Goal: Task Accomplishment & Management: Manage account settings

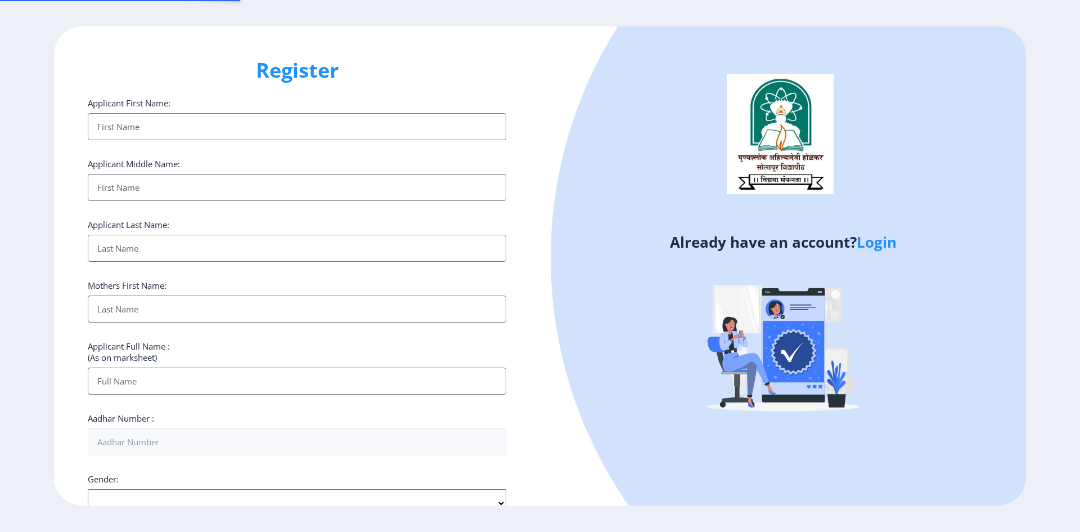
select select
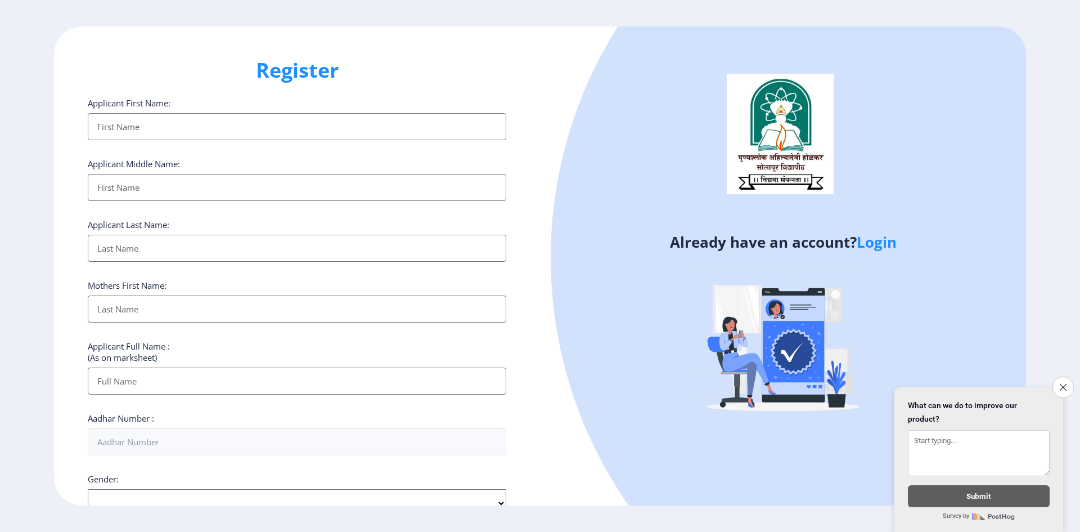
click at [882, 248] on link "Login" at bounding box center [877, 242] width 40 height 20
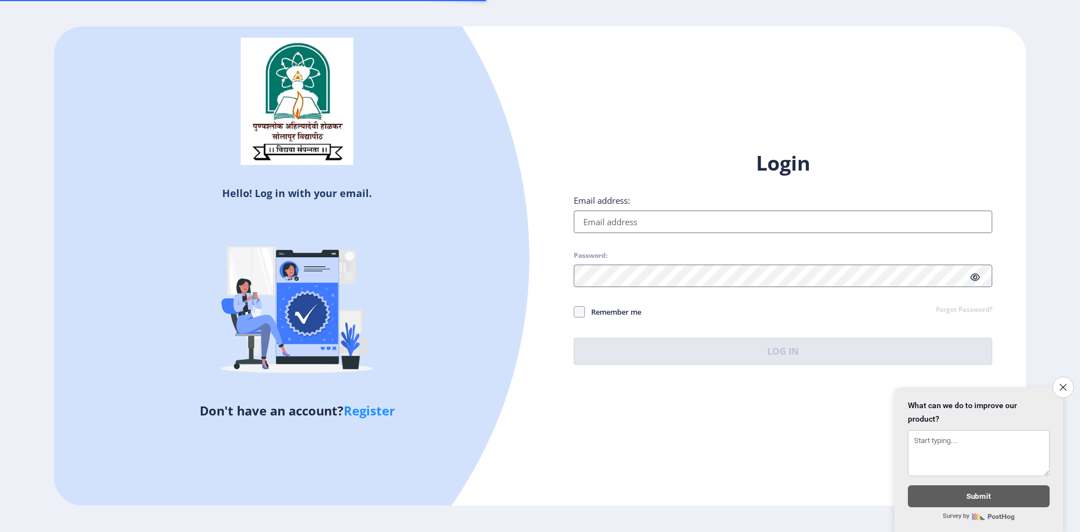
click at [668, 221] on input "Email address:" at bounding box center [783, 221] width 419 height 23
click at [1057, 379] on button "Close survey" at bounding box center [1064, 387] width 24 height 24
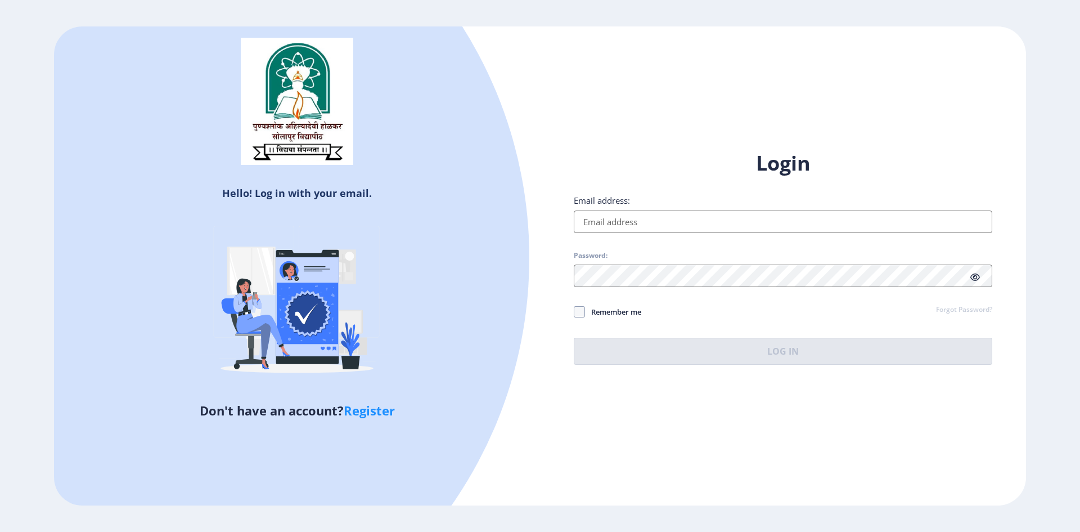
click at [630, 217] on input "Email address:" at bounding box center [783, 221] width 419 height 23
type input "[EMAIL_ADDRESS][DOMAIN_NAME]"
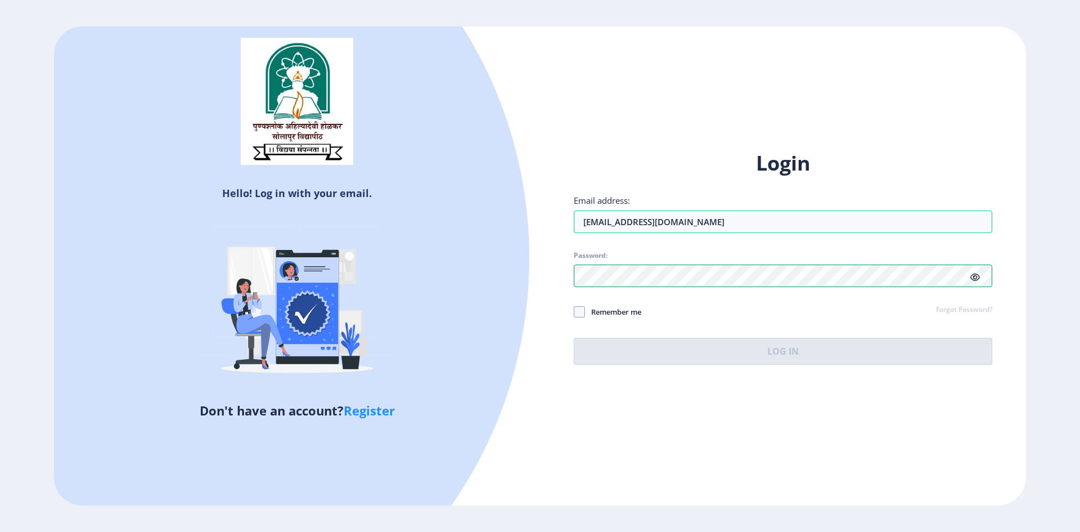
click at [527, 281] on div "Hello! Log in with your email. Don't have an account? Register Login Email addr…" at bounding box center [540, 265] width 972 height 479
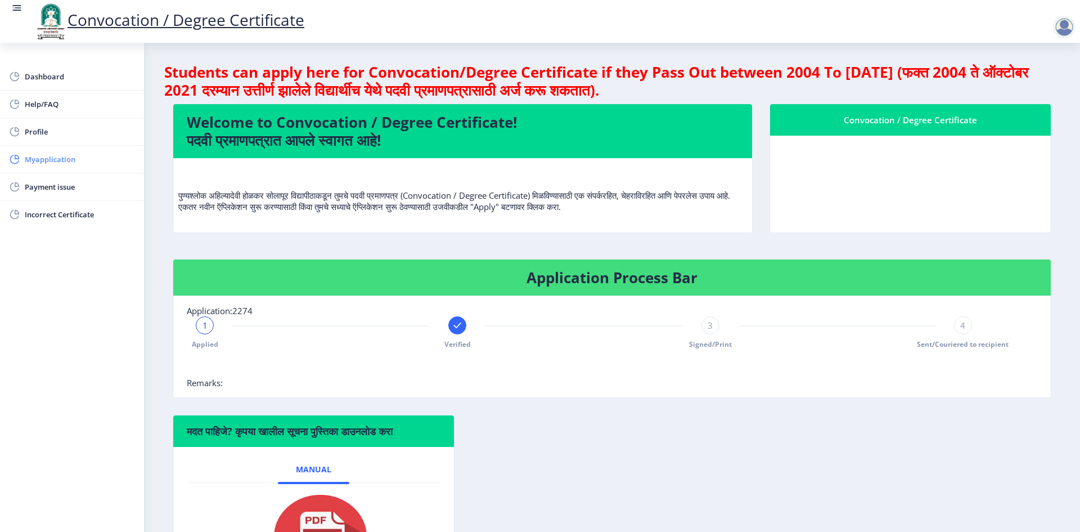
click at [55, 163] on span "Myapplication" at bounding box center [80, 159] width 110 height 14
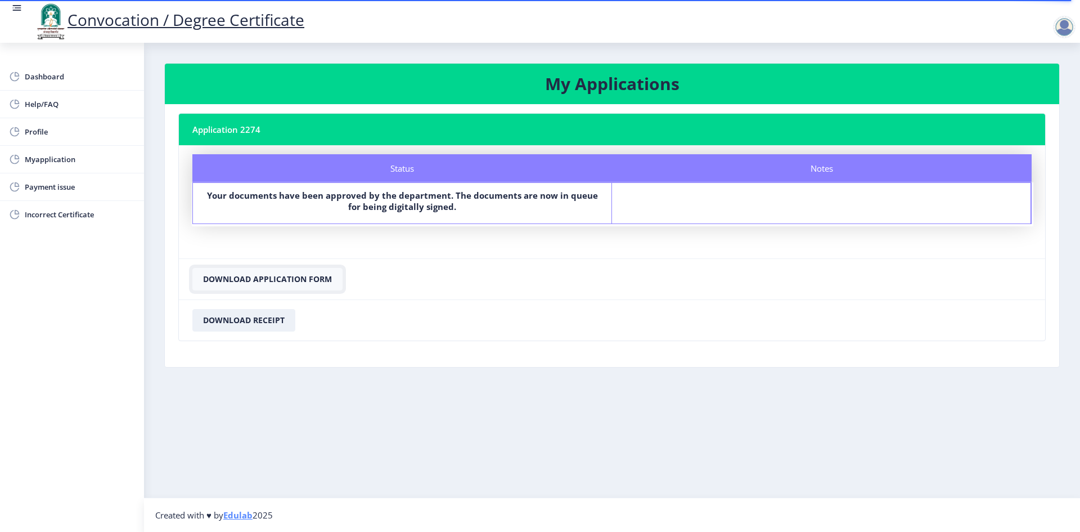
click at [278, 274] on button "Download Application Form" at bounding box center [267, 279] width 150 height 23
click at [55, 73] on span "Dashboard" at bounding box center [80, 77] width 110 height 14
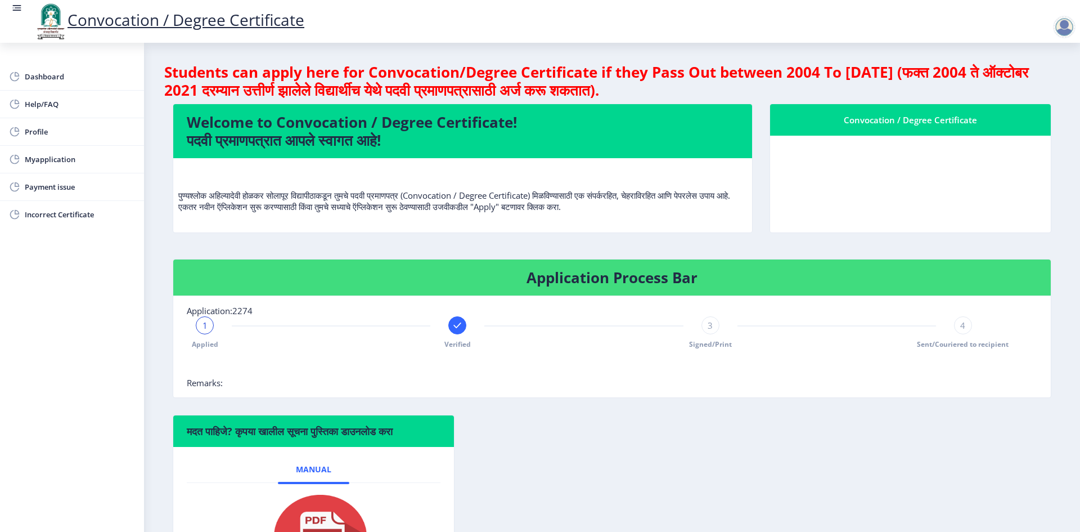
click at [708, 325] on span "3" at bounding box center [710, 325] width 5 height 11
click at [718, 345] on span "Signed/Print" at bounding box center [710, 344] width 43 height 10
click at [713, 371] on div at bounding box center [584, 365] width 794 height 23
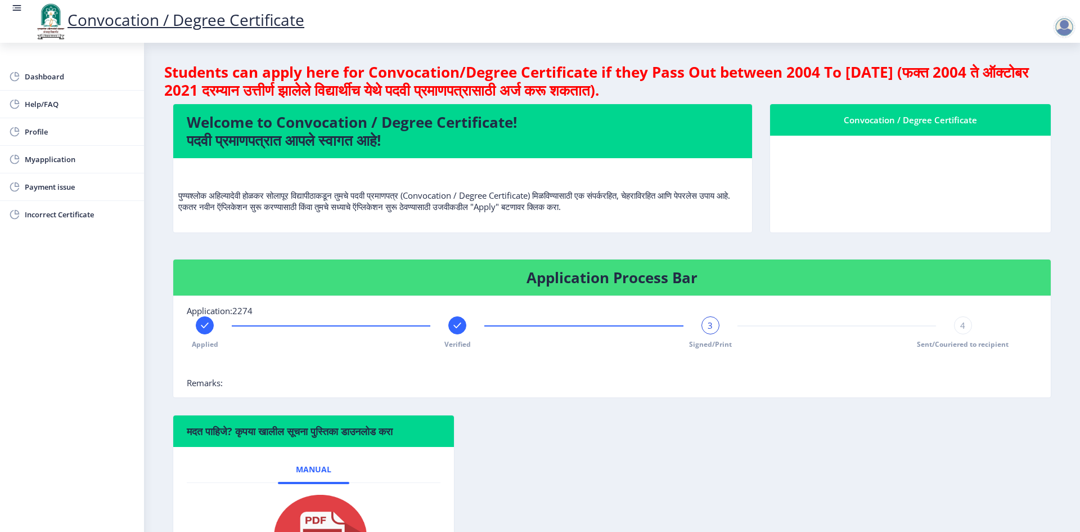
drag, startPoint x: 713, startPoint y: 371, endPoint x: 693, endPoint y: 388, distance: 26.4
click at [710, 376] on div at bounding box center [584, 365] width 794 height 23
drag, startPoint x: 555, startPoint y: 376, endPoint x: 461, endPoint y: 325, distance: 107.3
click at [554, 376] on div at bounding box center [584, 365] width 794 height 23
drag, startPoint x: 439, startPoint y: 314, endPoint x: 543, endPoint y: 331, distance: 104.9
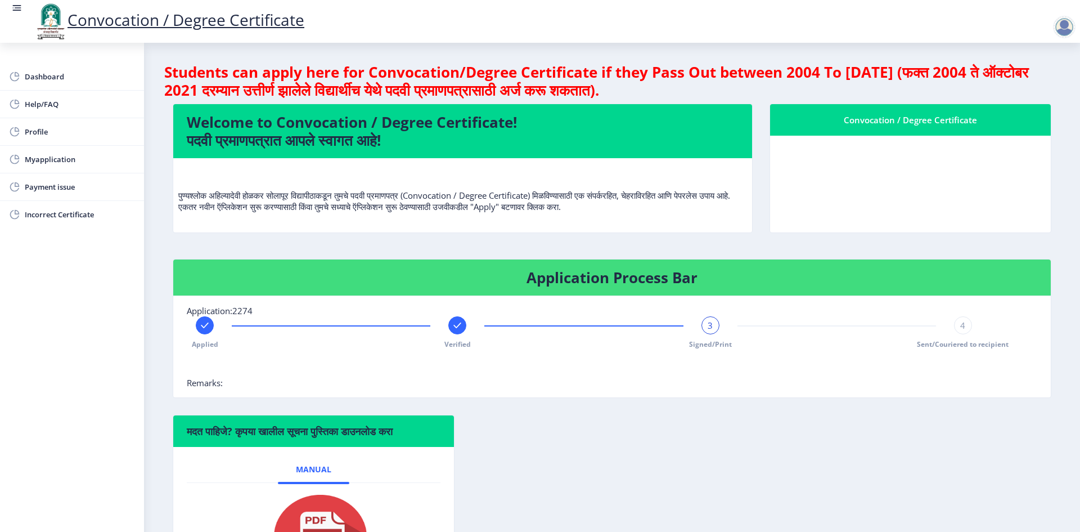
click at [440, 314] on nb-card-body "Application:2274 Applied Verified 3 Signed/Print 4 Sent/Couriered to recipient …" at bounding box center [612, 346] width 878 height 101
click at [957, 322] on div "4" at bounding box center [963, 325] width 18 height 18
click at [709, 419] on div "मदत पाहिजे? कृपया खालील सूचना पुस्तिका डाउनलोड करा Manual" at bounding box center [612, 516] width 896 height 203
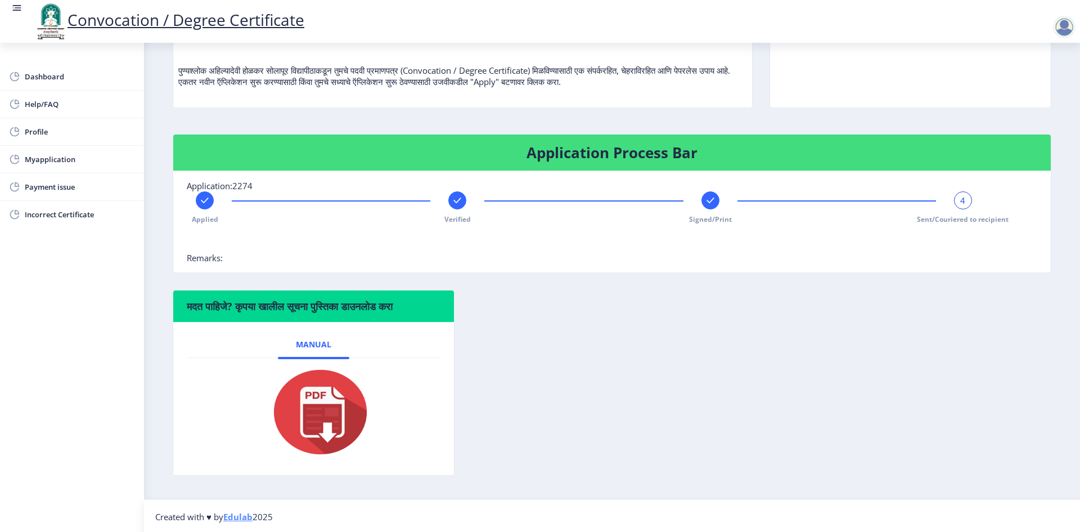
scroll to position [127, 0]
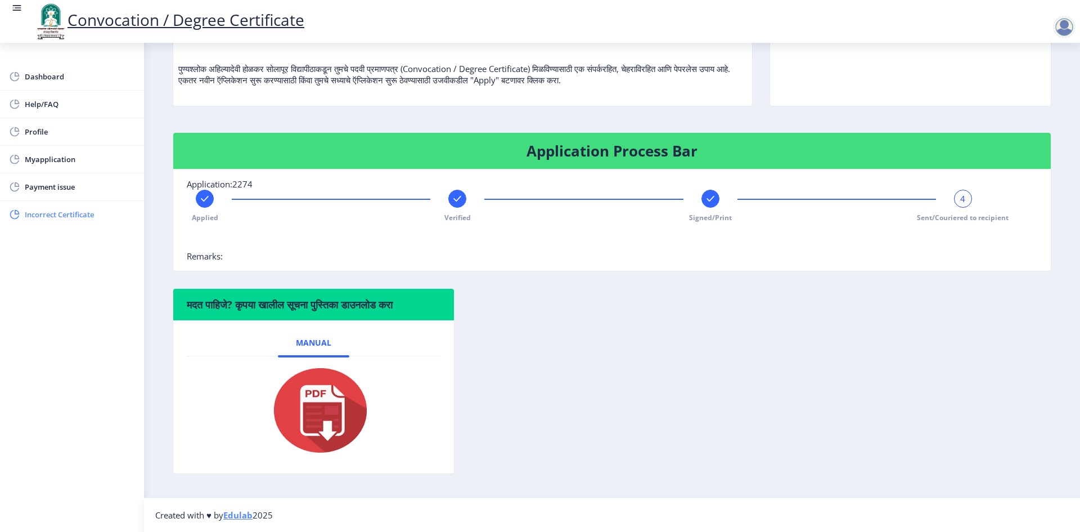
click at [91, 216] on span "Incorrect Certificate" at bounding box center [80, 215] width 110 height 14
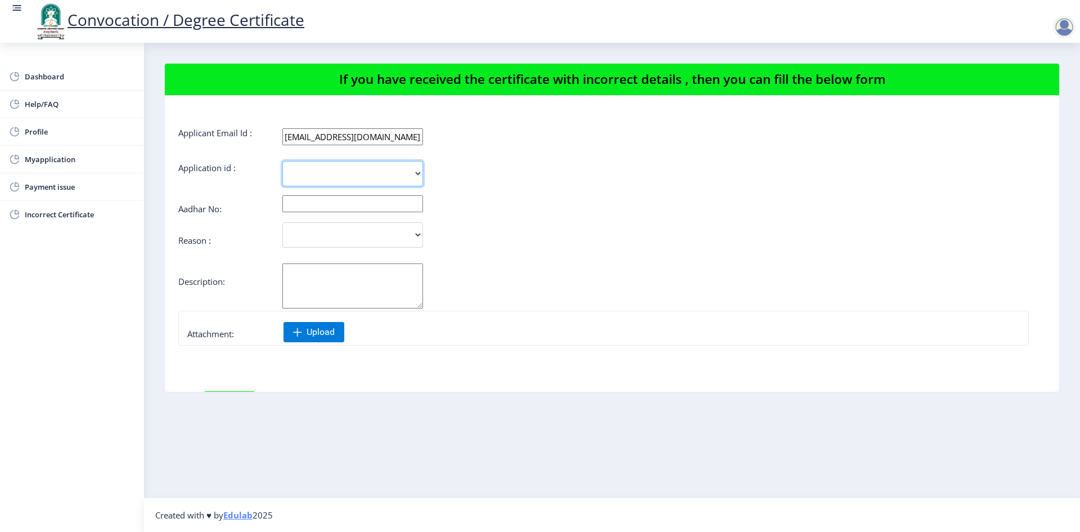
click at [410, 173] on select "2274" at bounding box center [352, 173] width 141 height 25
select select "2274"
click at [282, 161] on select "2274" at bounding box center [352, 173] width 141 height 25
click at [76, 164] on span "Myapplication" at bounding box center [80, 159] width 110 height 14
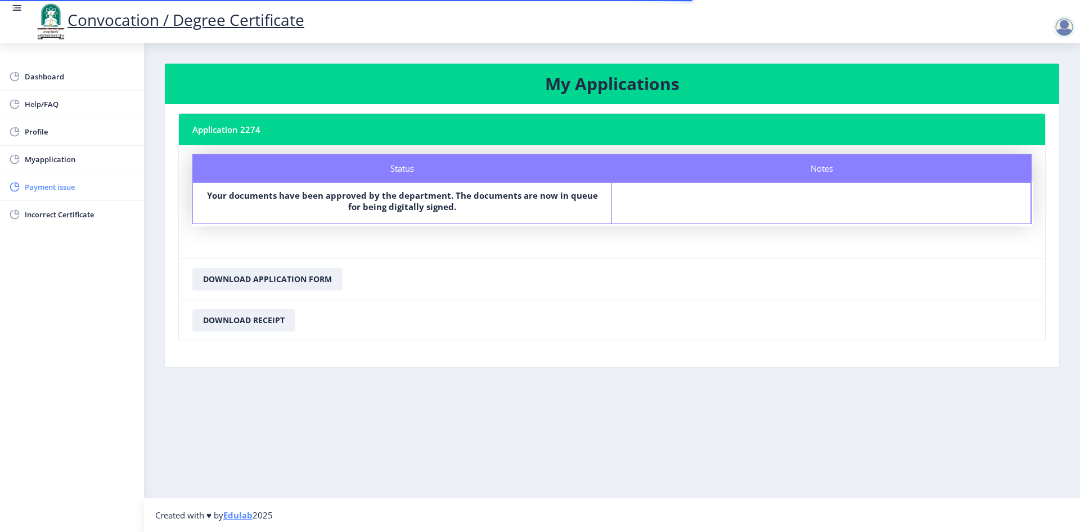
click at [78, 188] on span "Payment issue" at bounding box center [80, 187] width 110 height 14
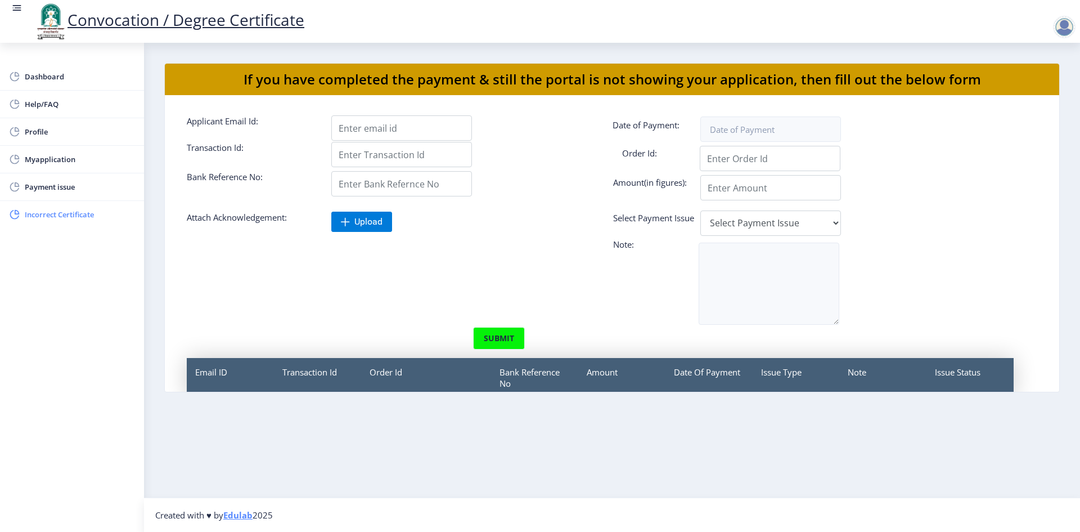
click at [81, 213] on span "Incorrect Certificate" at bounding box center [80, 215] width 110 height 14
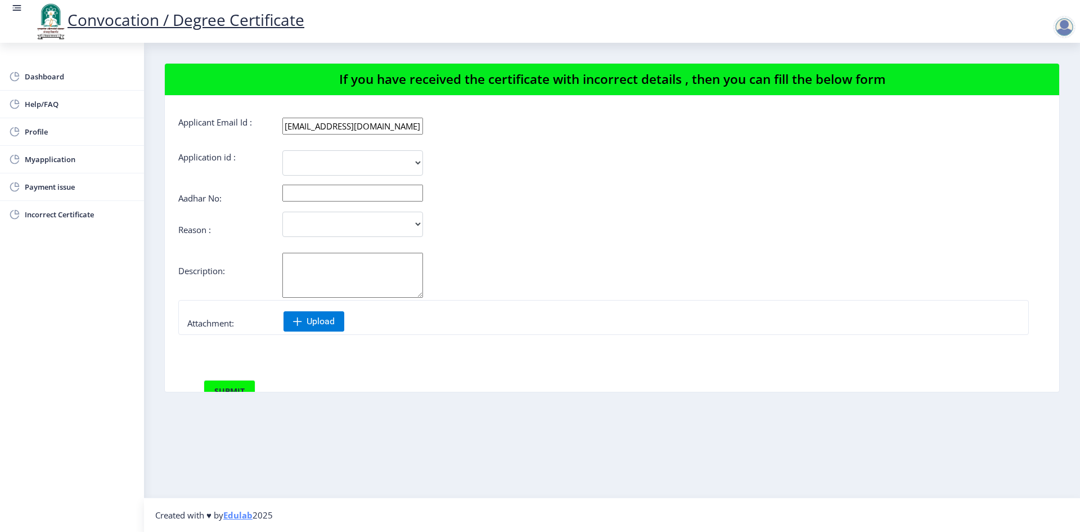
scroll to position [7, 0]
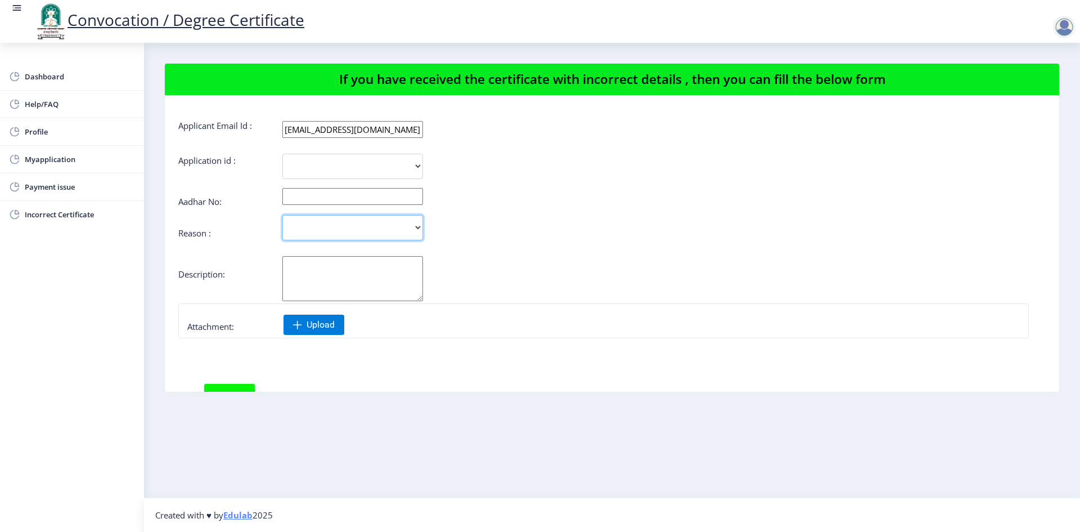
click at [398, 226] on select "Incorrect Course Name Incorrect Name/ Fathers Name Others" at bounding box center [352, 227] width 141 height 25
click at [74, 158] on span "Myapplication" at bounding box center [80, 159] width 110 height 14
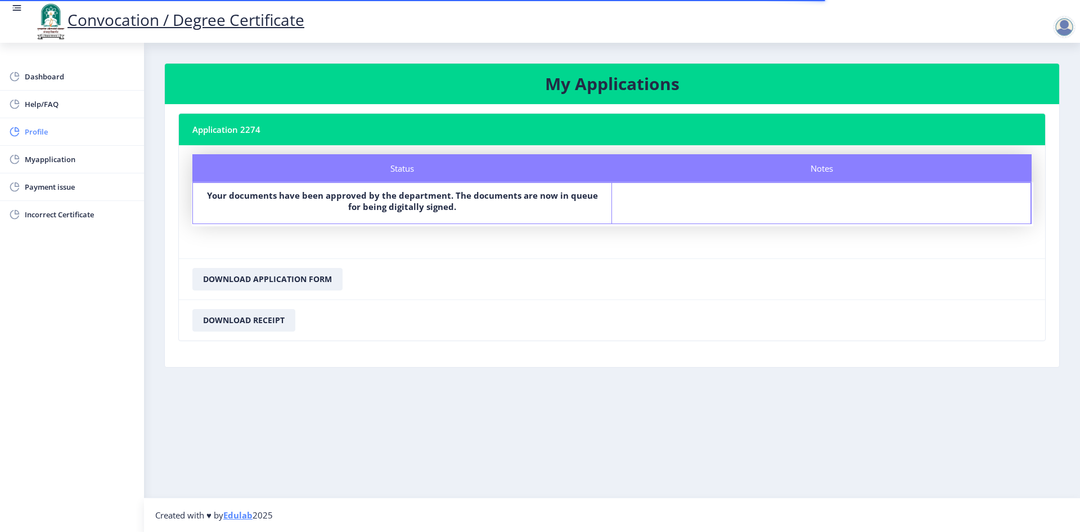
click at [77, 129] on span "Profile" at bounding box center [80, 132] width 110 height 14
select select
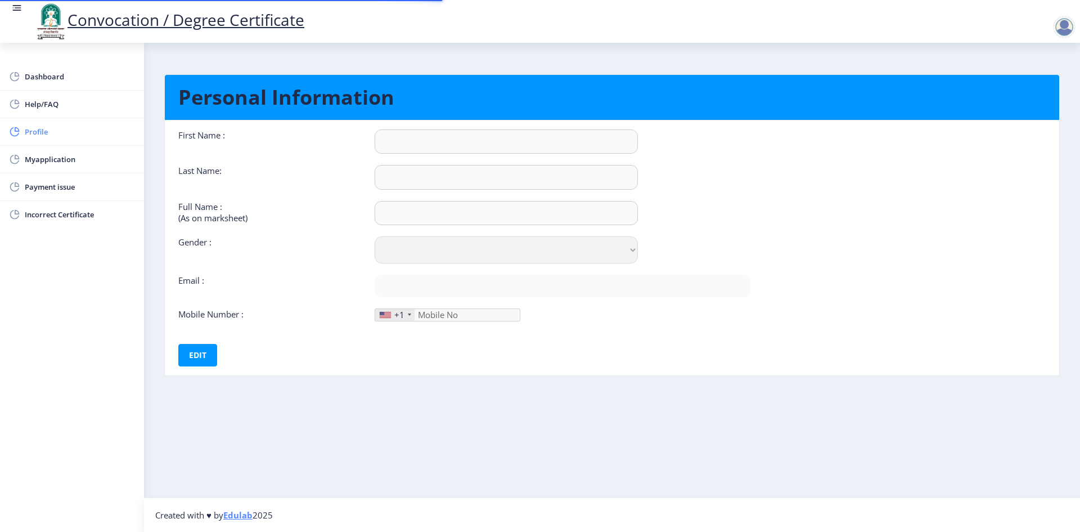
type input "GANESH"
type input "[PERSON_NAME]"
select select "[DEMOGRAPHIC_DATA]"
type input "[EMAIL_ADDRESS][DOMAIN_NAME]"
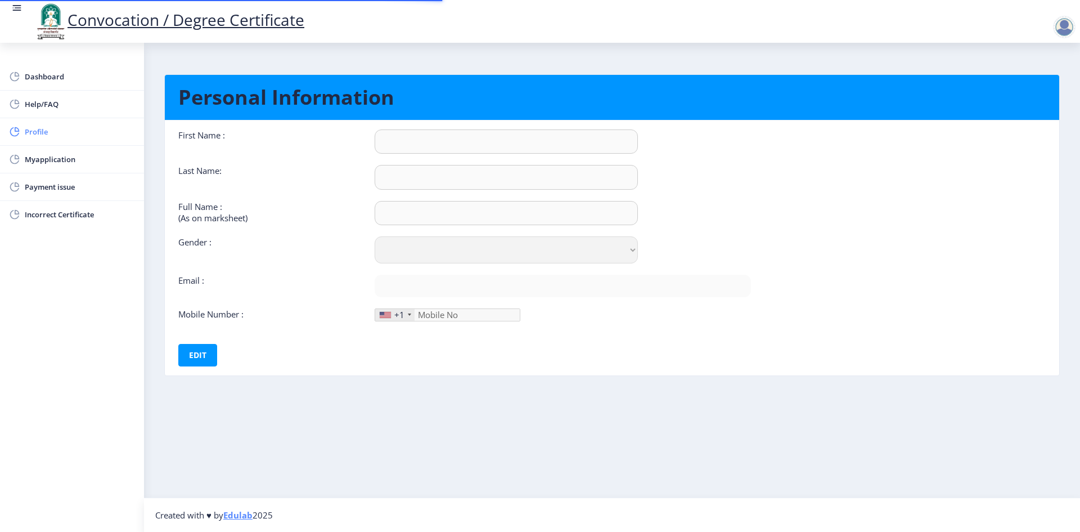
type input "9922260558"
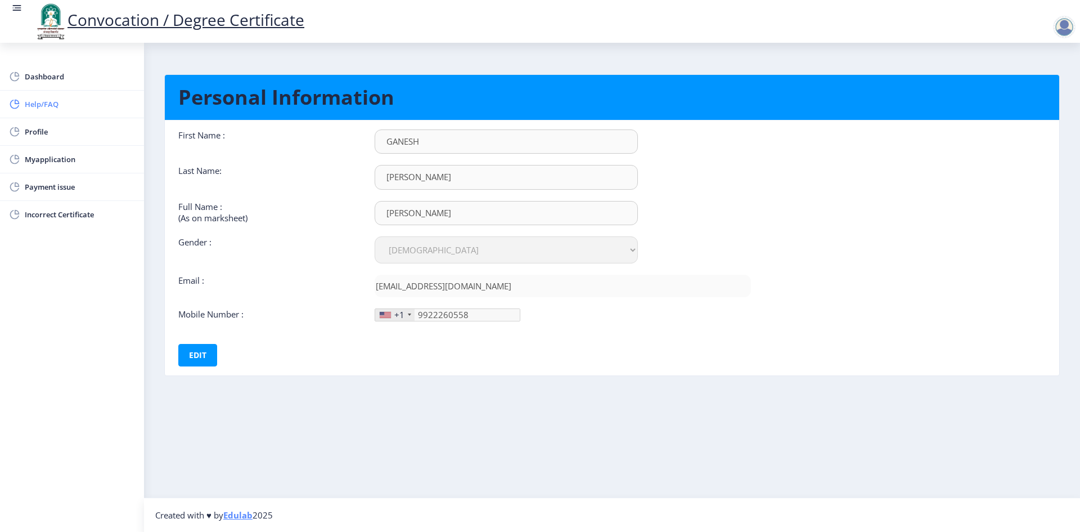
click at [79, 112] on link "Help/FAQ" at bounding box center [72, 104] width 144 height 27
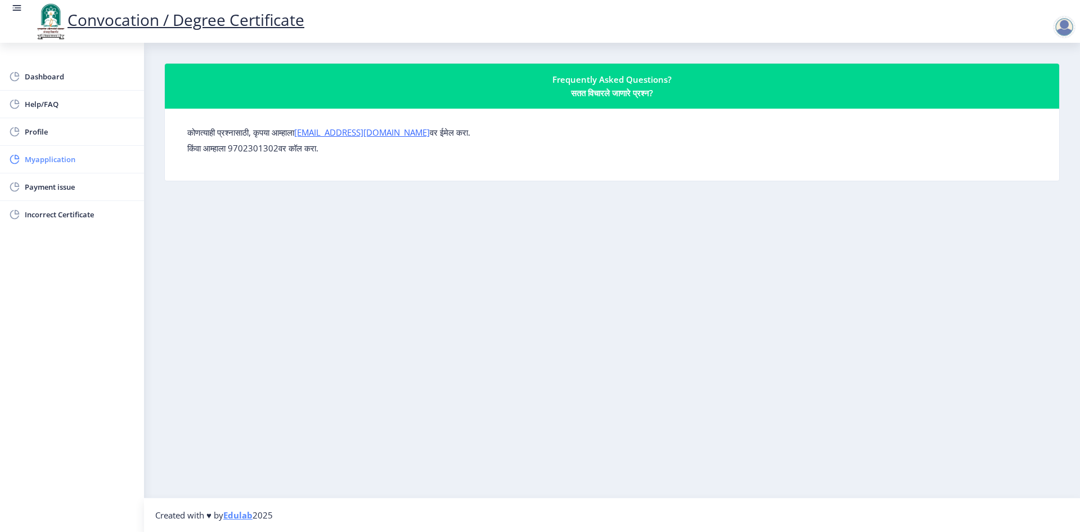
click at [63, 161] on span "Myapplication" at bounding box center [80, 159] width 110 height 14
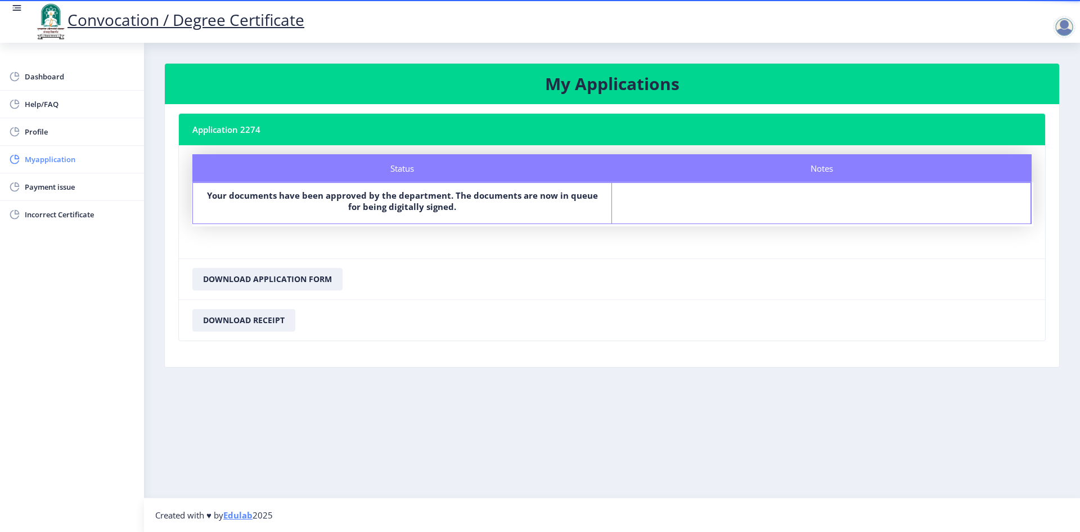
click at [69, 157] on span "Myapplication" at bounding box center [80, 159] width 110 height 14
click at [61, 213] on span "Incorrect Certificate" at bounding box center [80, 215] width 110 height 14
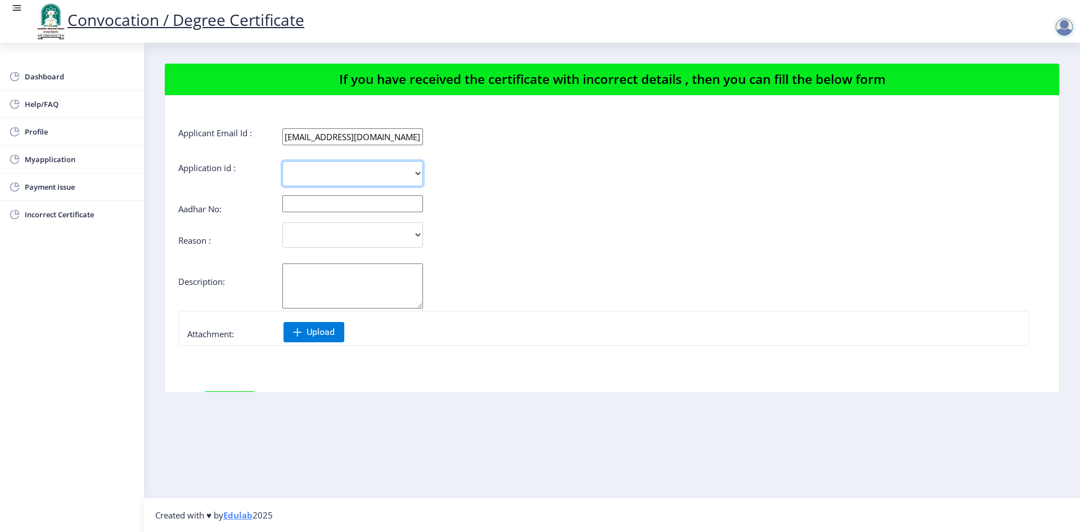
click at [383, 170] on select "2274" at bounding box center [352, 173] width 141 height 25
click at [73, 78] on span "Dashboard" at bounding box center [80, 77] width 110 height 14
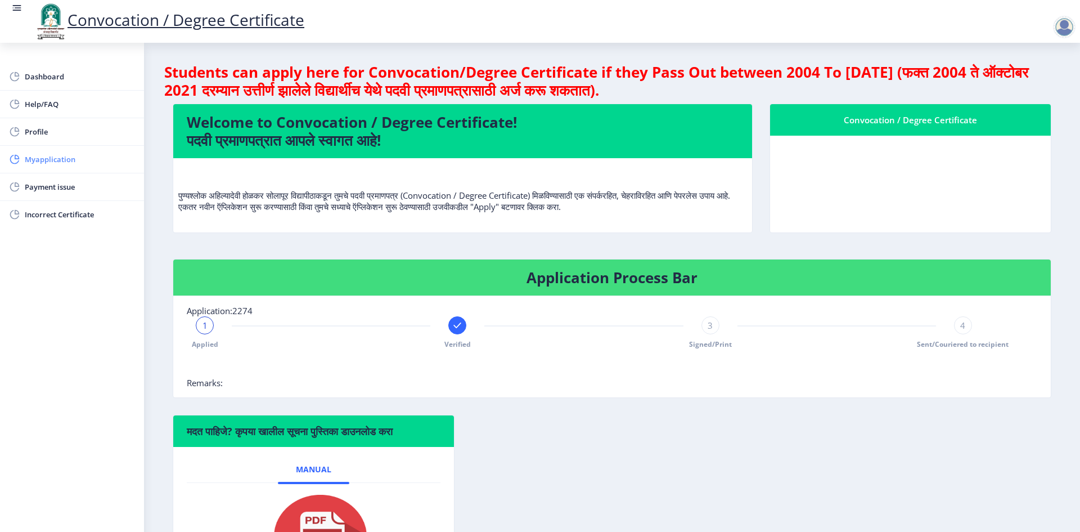
click at [36, 160] on span "Myapplication" at bounding box center [80, 159] width 110 height 14
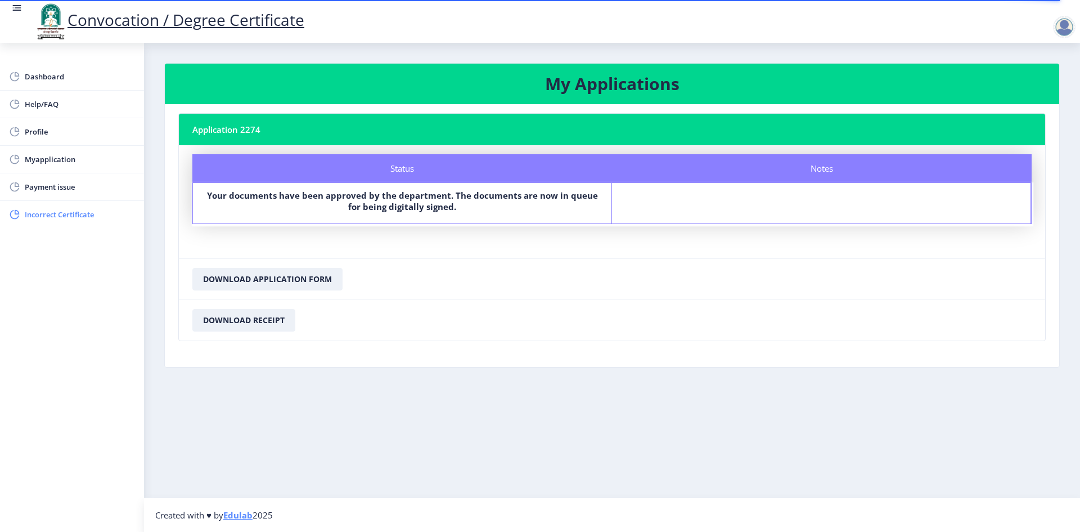
click at [77, 217] on span "Incorrect Certificate" at bounding box center [80, 215] width 110 height 14
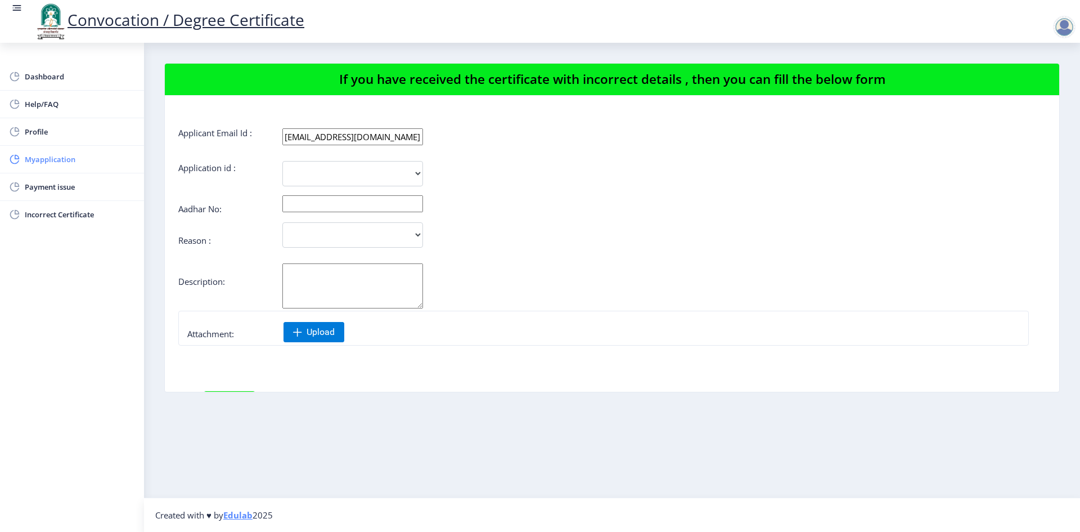
click at [59, 159] on span "Myapplication" at bounding box center [80, 159] width 110 height 14
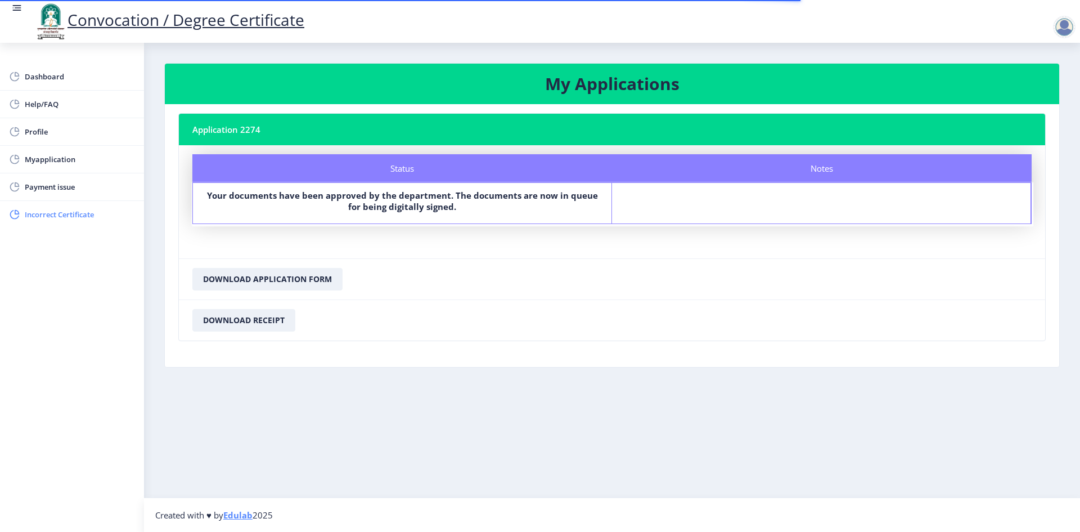
click at [93, 217] on span "Incorrect Certificate" at bounding box center [80, 215] width 110 height 14
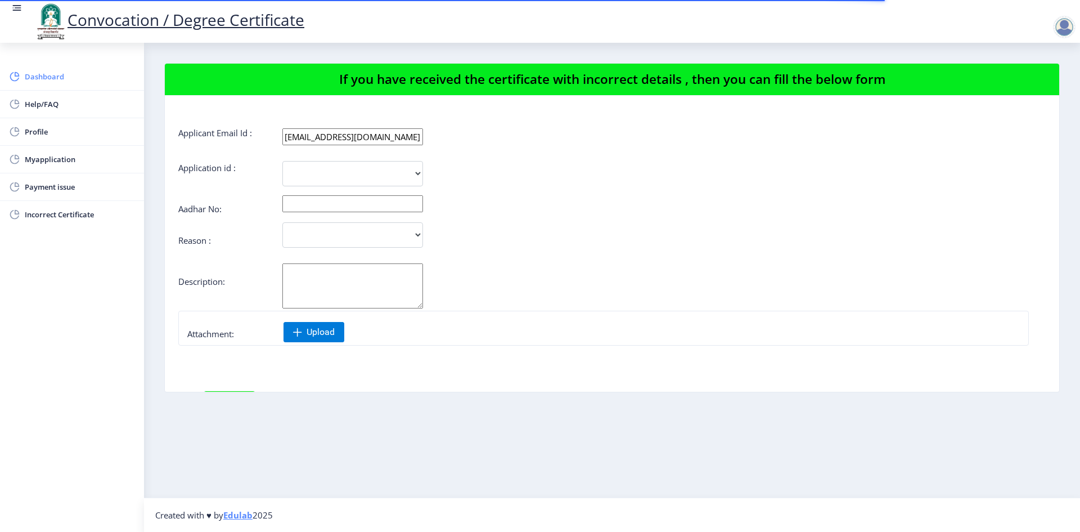
click at [48, 75] on span "Dashboard" at bounding box center [80, 77] width 110 height 14
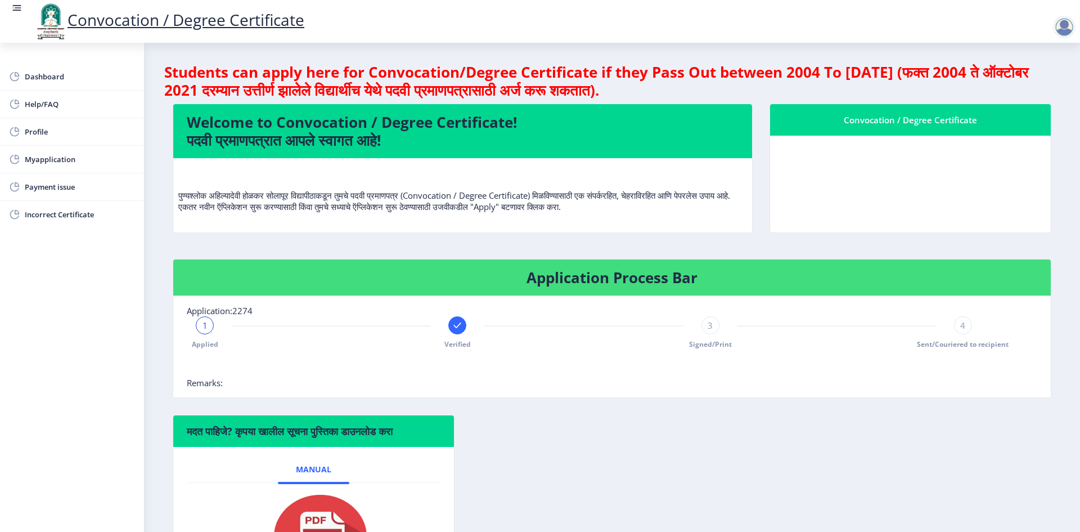
click at [1063, 34] on div at bounding box center [1064, 27] width 23 height 23
click at [1044, 93] on span "Log out" at bounding box center [1035, 88] width 72 height 14
